Goal: Find specific page/section: Find specific page/section

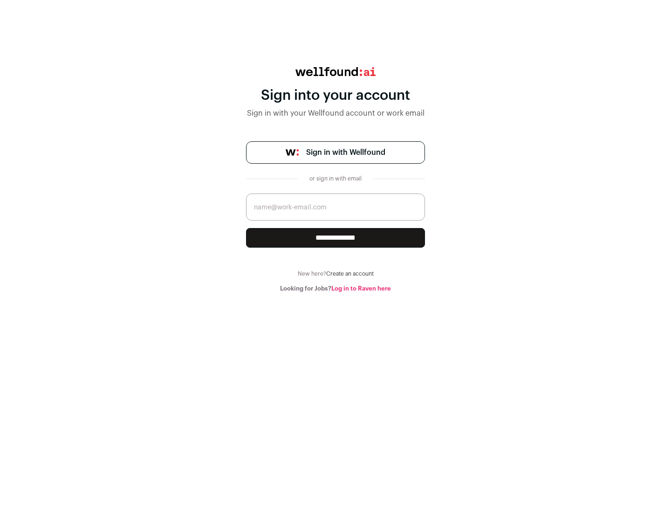
click at [345, 152] on span "Sign in with Wellfound" at bounding box center [345, 152] width 79 height 11
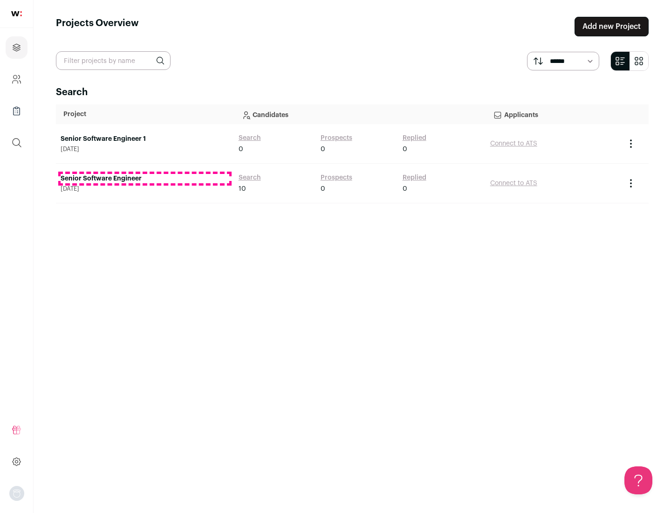
click at [144, 179] on link "Senior Software Engineer" at bounding box center [145, 178] width 169 height 9
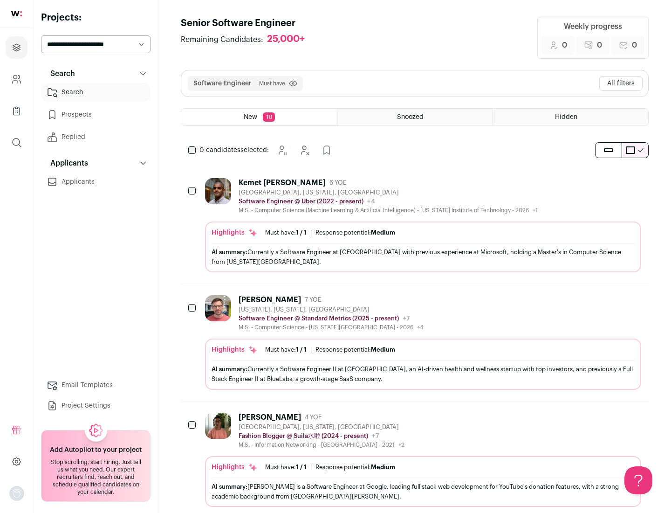
click at [415, 225] on div "Highlights Must have: 1 / 1 How many must haves have been fulfilled? | Response…" at bounding box center [423, 246] width 436 height 51
